Goal: Information Seeking & Learning: Learn about a topic

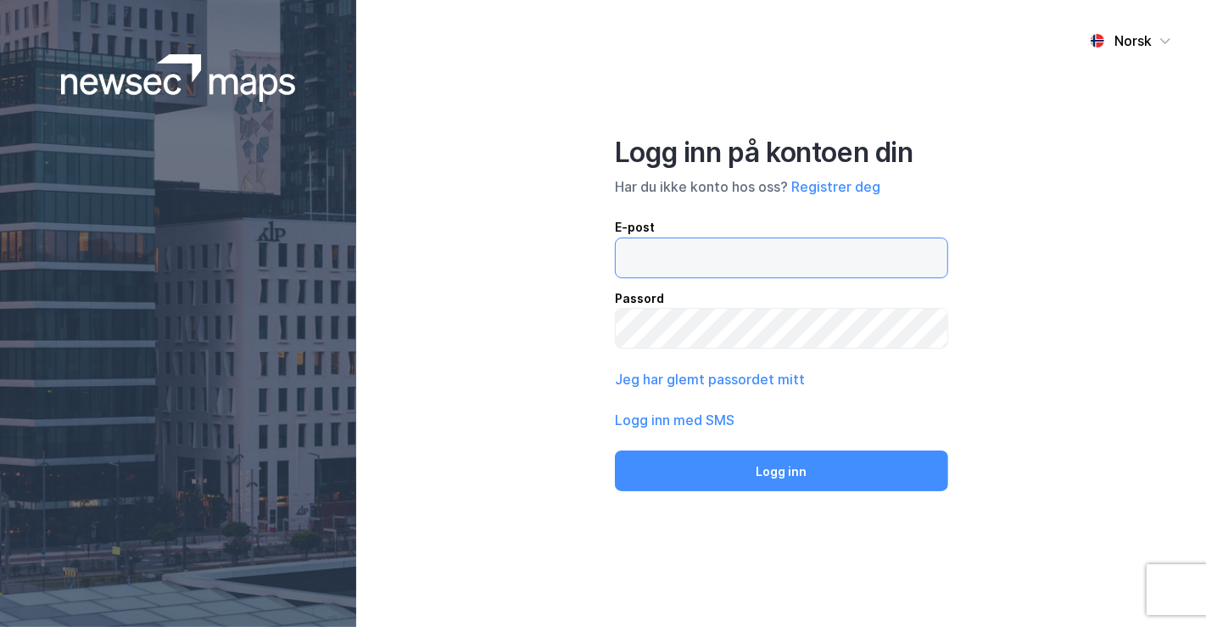
drag, startPoint x: 0, startPoint y: 0, endPoint x: 707, endPoint y: 265, distance: 755.2
click at [707, 265] on input "email" at bounding box center [782, 257] width 332 height 39
type input "[PERSON_NAME][EMAIL_ADDRESS][DOMAIN_NAME]"
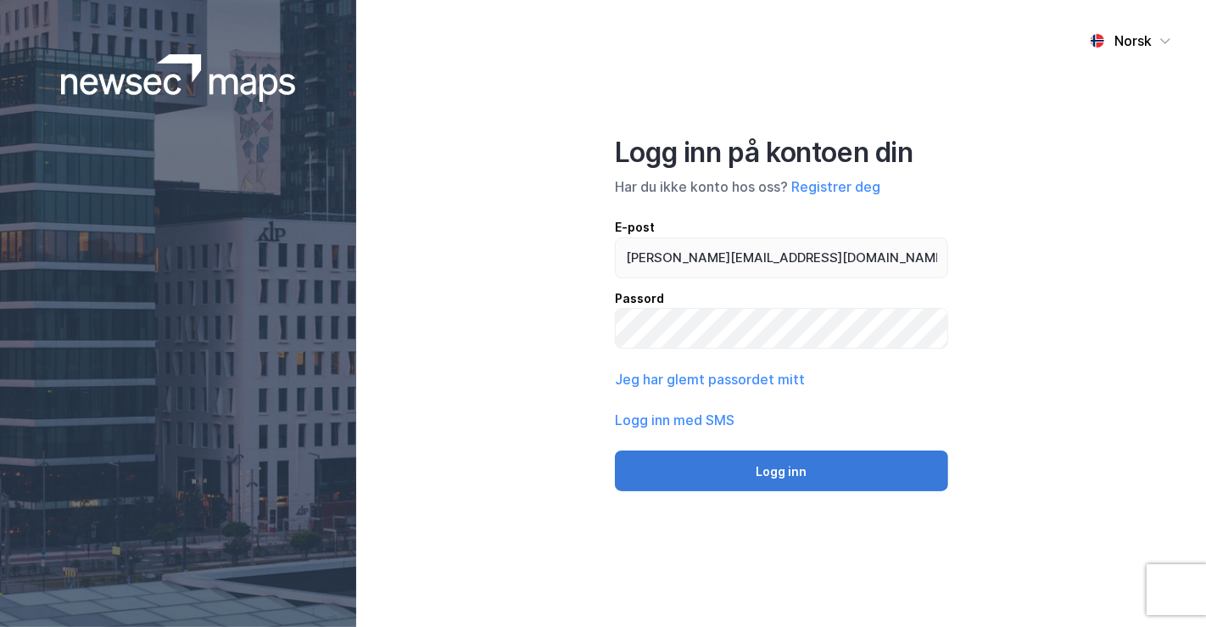
click at [789, 468] on button "Logg inn" at bounding box center [781, 470] width 333 height 41
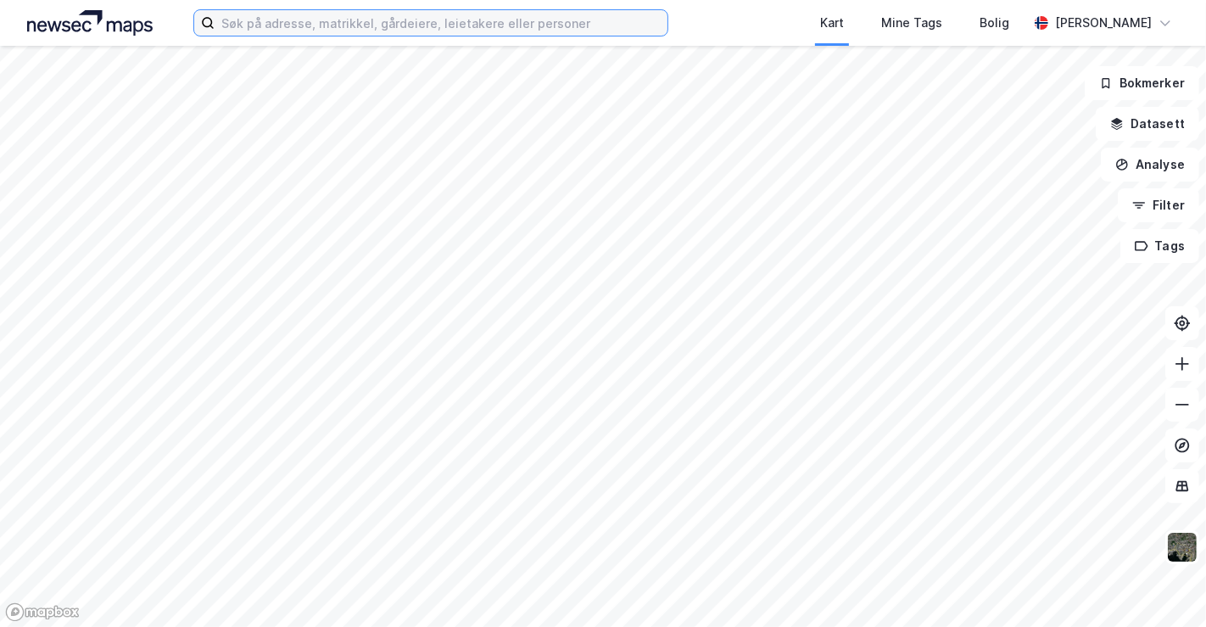
click at [378, 25] on input at bounding box center [441, 22] width 453 height 25
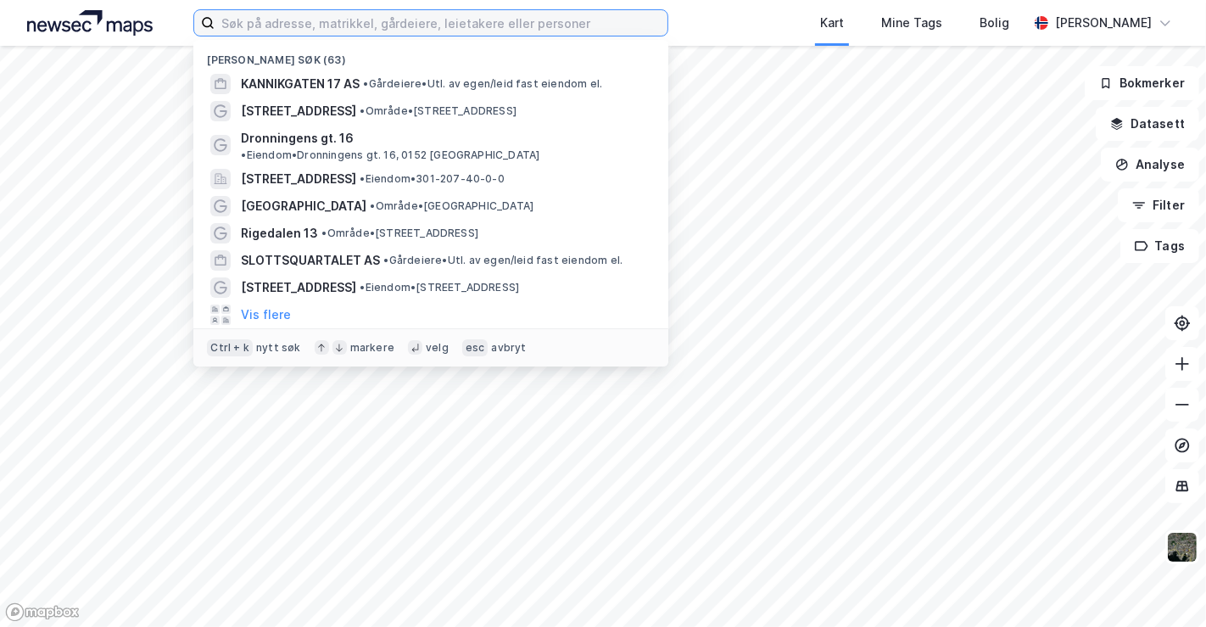
paste input "[STREET_ADDRESS]"
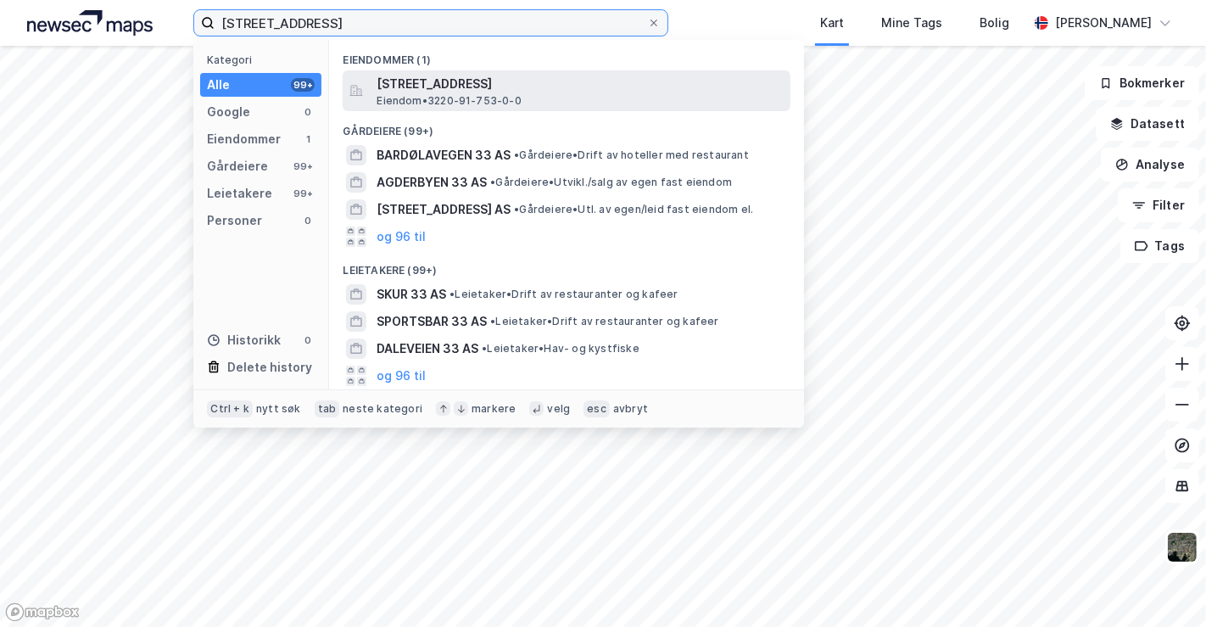
type input "[STREET_ADDRESS]"
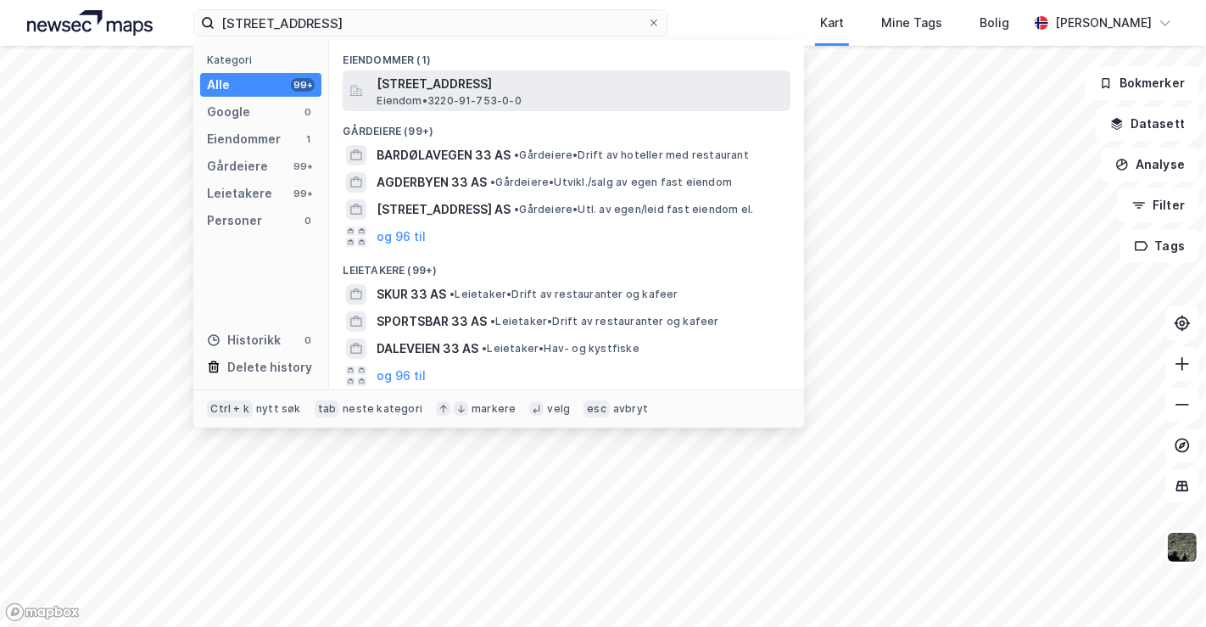
click at [431, 86] on span "[STREET_ADDRESS]" at bounding box center [580, 84] width 407 height 20
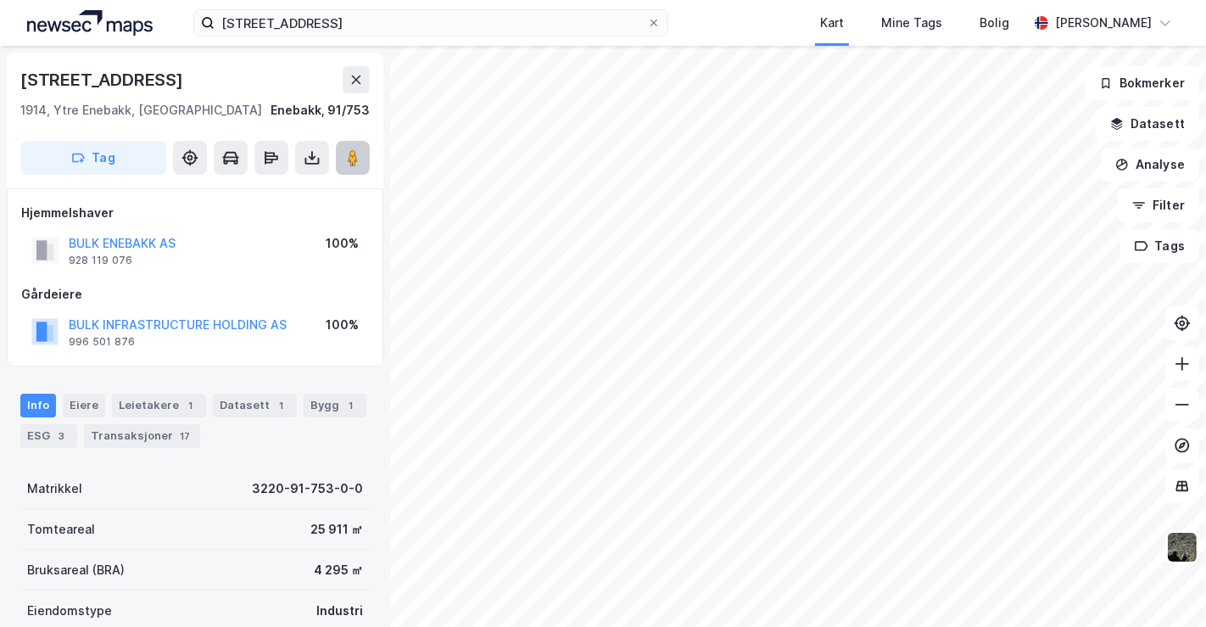
click at [348, 151] on image at bounding box center [353, 157] width 10 height 17
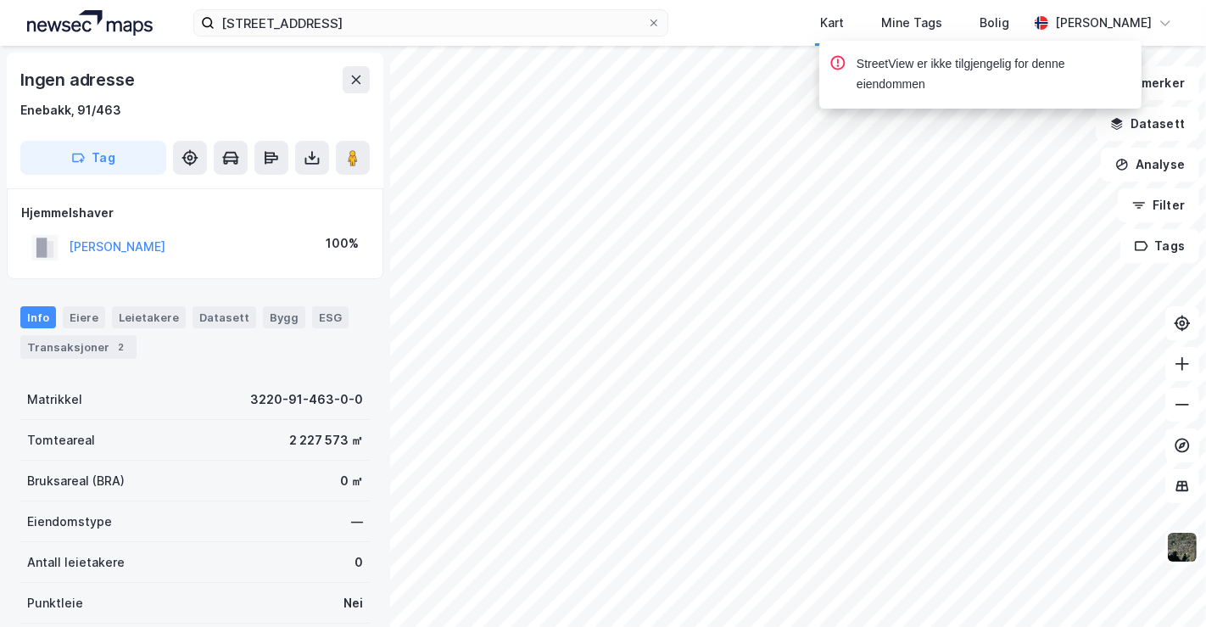
scroll to position [20, 0]
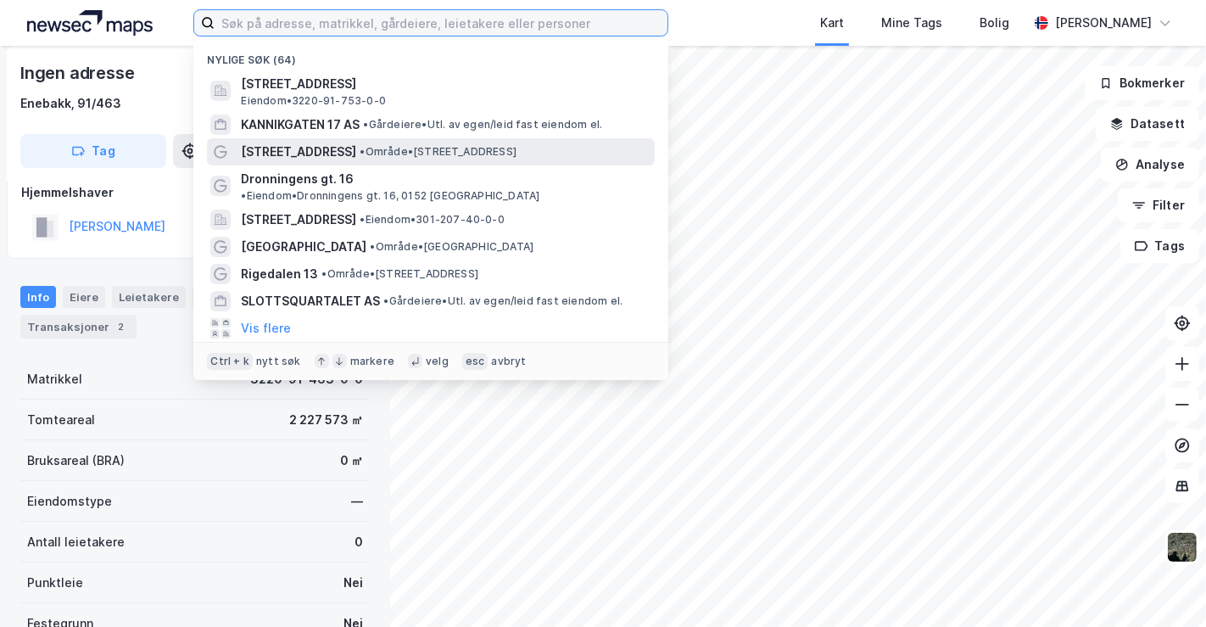
scroll to position [20, 0]
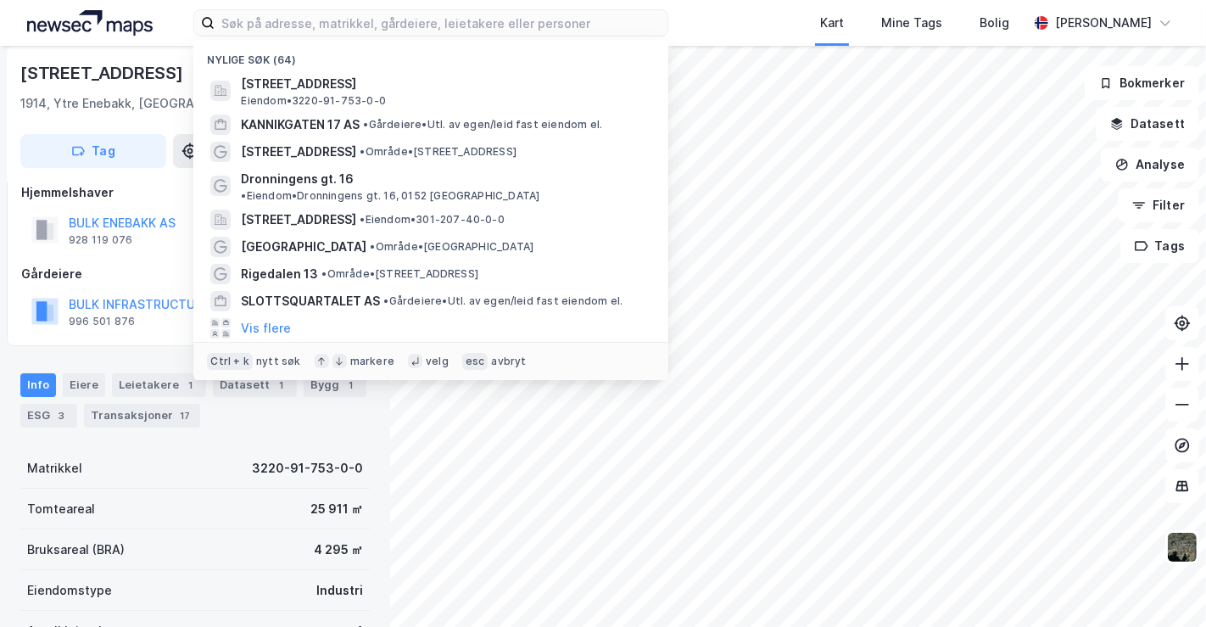
click at [713, 18] on div "Nylige søk (64) Landskaugveien 33, 1914, [GEOGRAPHIC_DATA], ENEBAKK Eiendom • 3…" at bounding box center [603, 23] width 1206 height 46
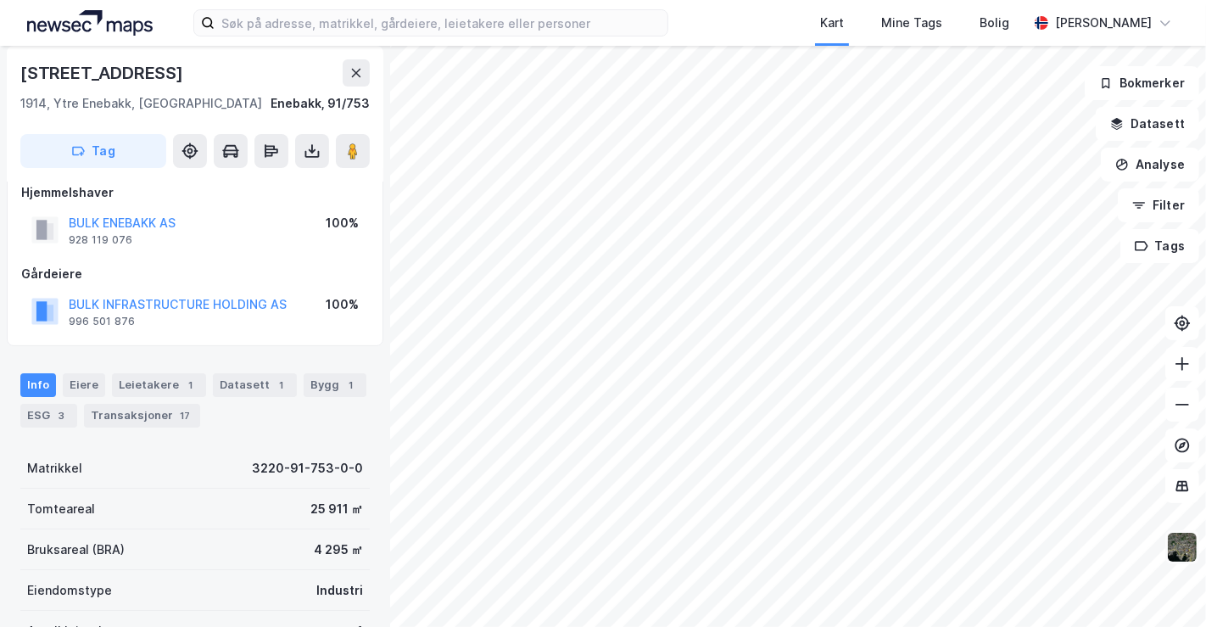
click at [1186, 538] on img at bounding box center [1182, 547] width 32 height 32
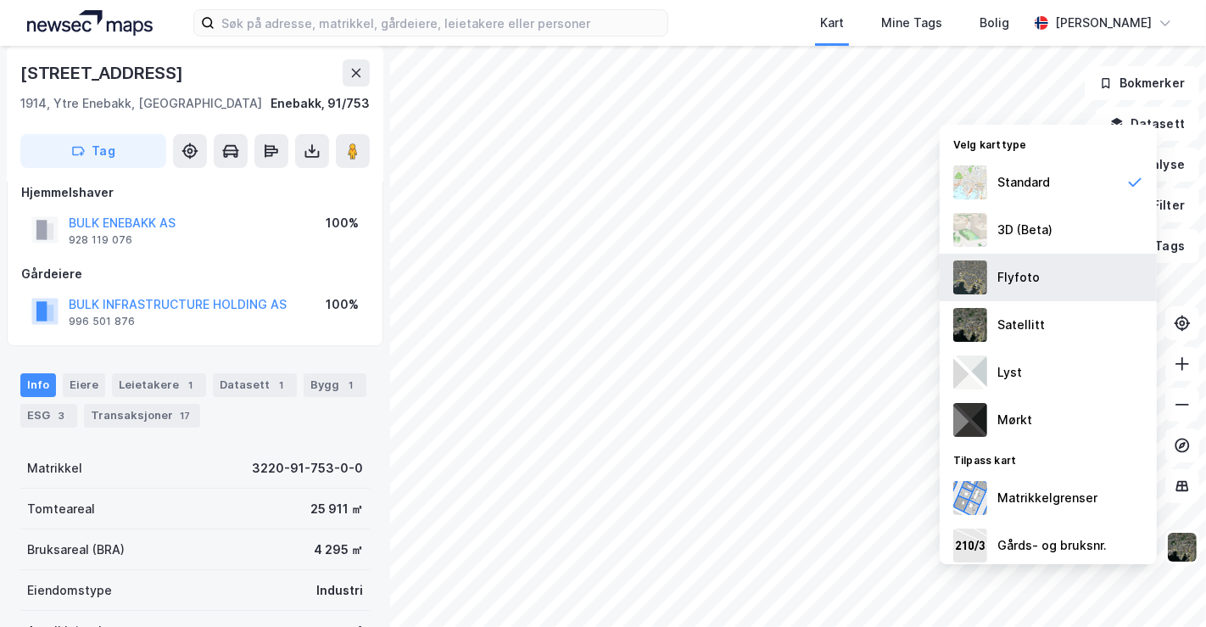
click at [1012, 271] on div "Flyfoto" at bounding box center [1018, 277] width 42 height 20
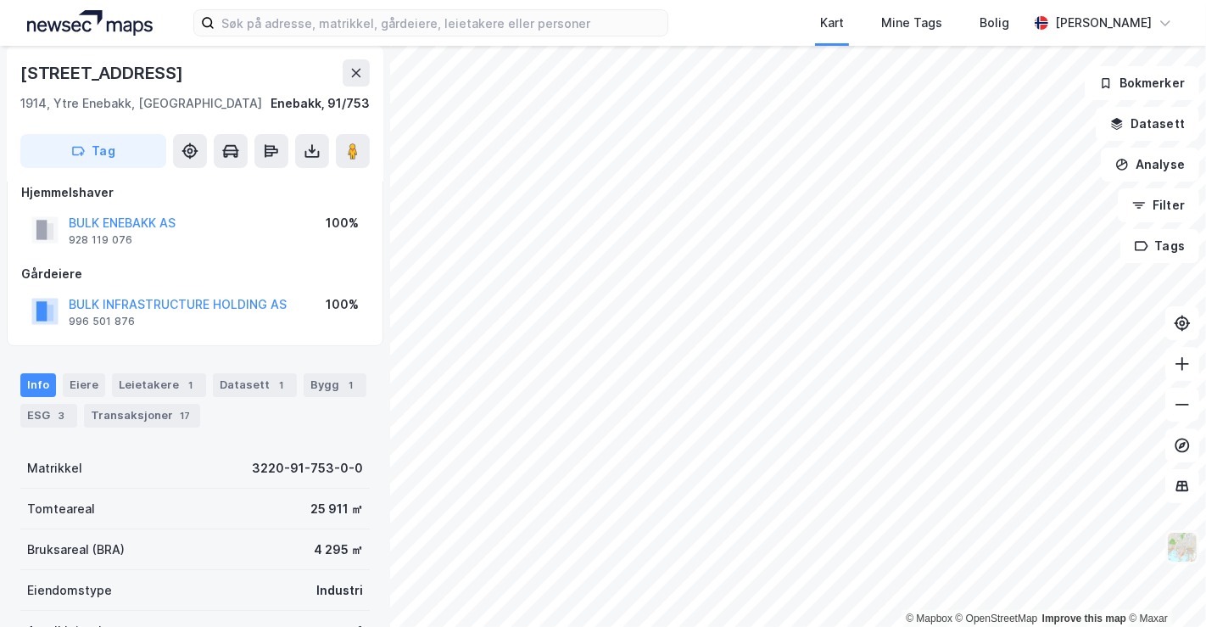
click at [1187, 541] on img at bounding box center [1182, 547] width 32 height 32
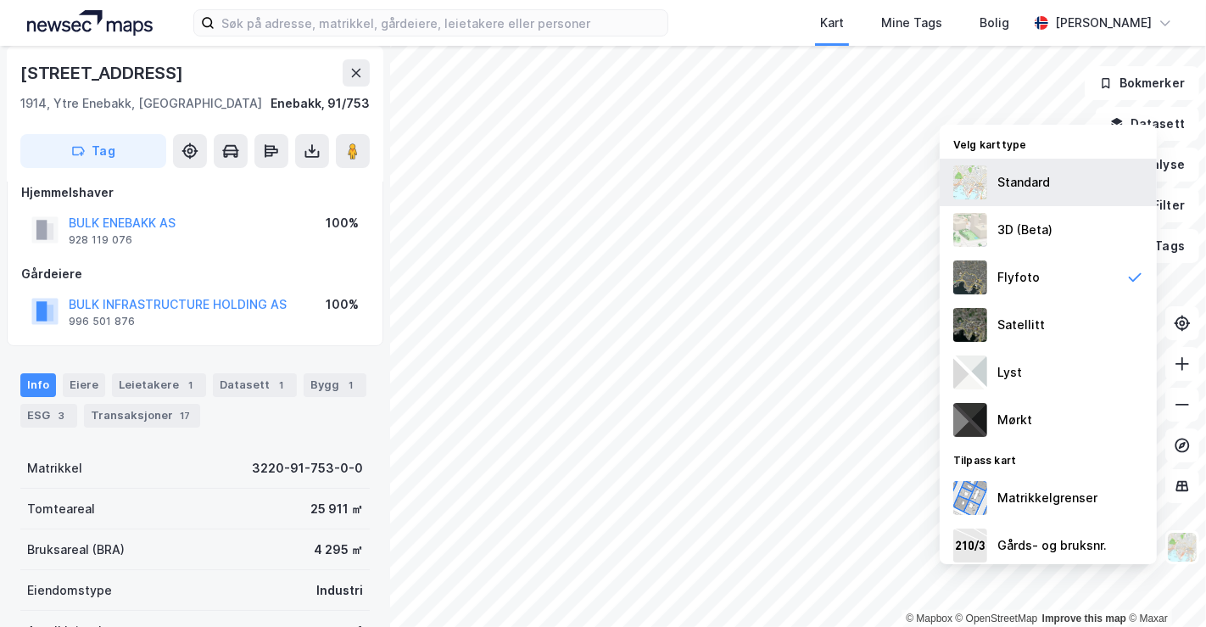
click at [997, 187] on div "Standard" at bounding box center [1023, 182] width 53 height 20
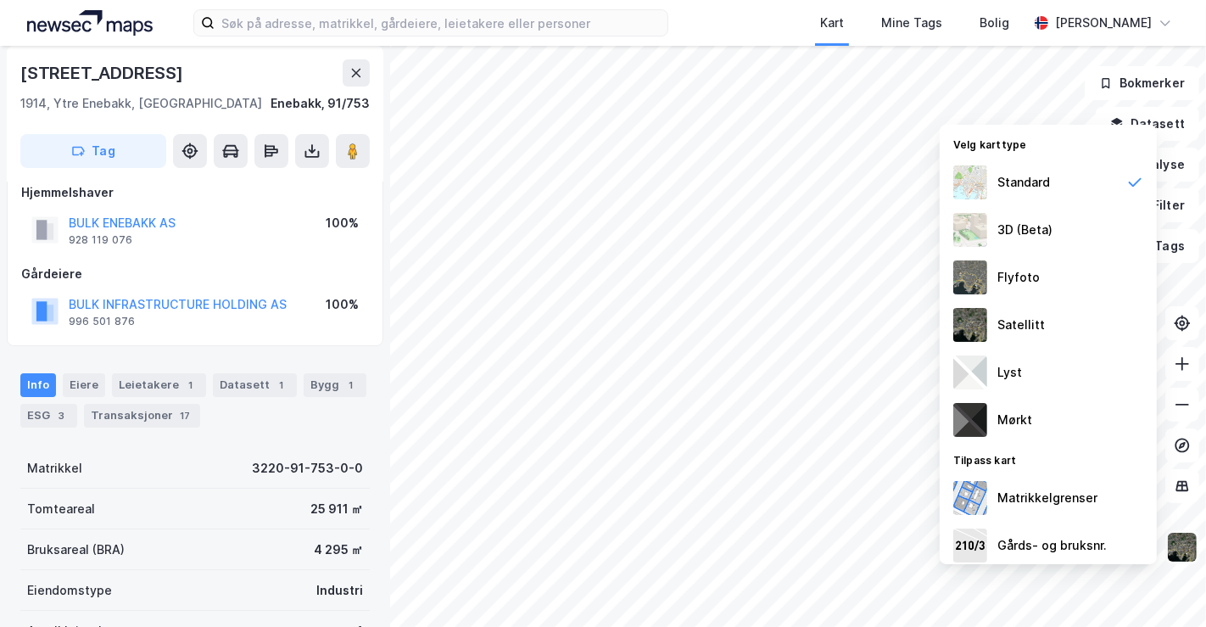
click at [1185, 544] on img at bounding box center [1182, 547] width 32 height 32
